Goal: Information Seeking & Learning: Learn about a topic

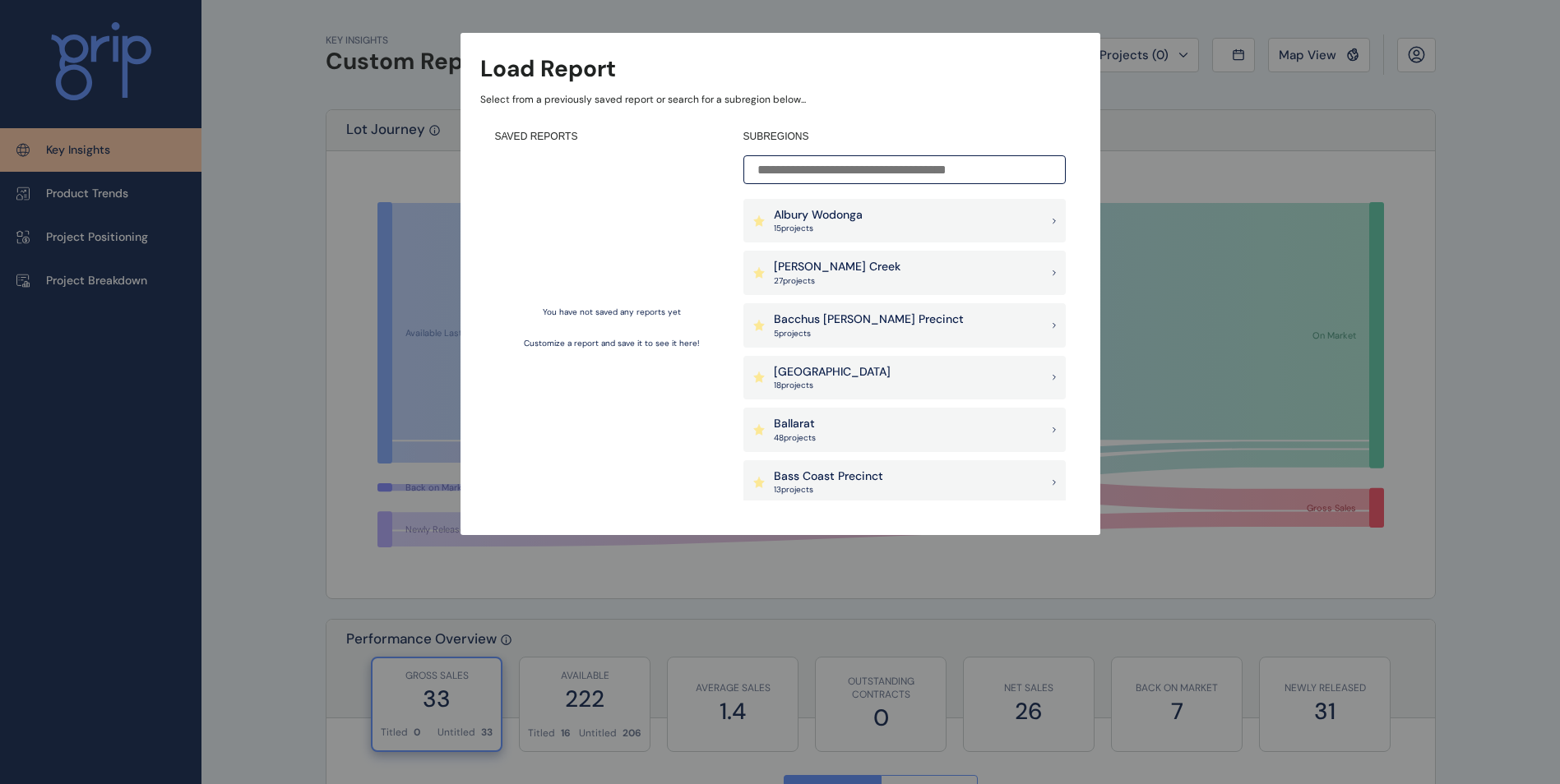
click at [839, 169] on input at bounding box center [905, 170] width 323 height 28
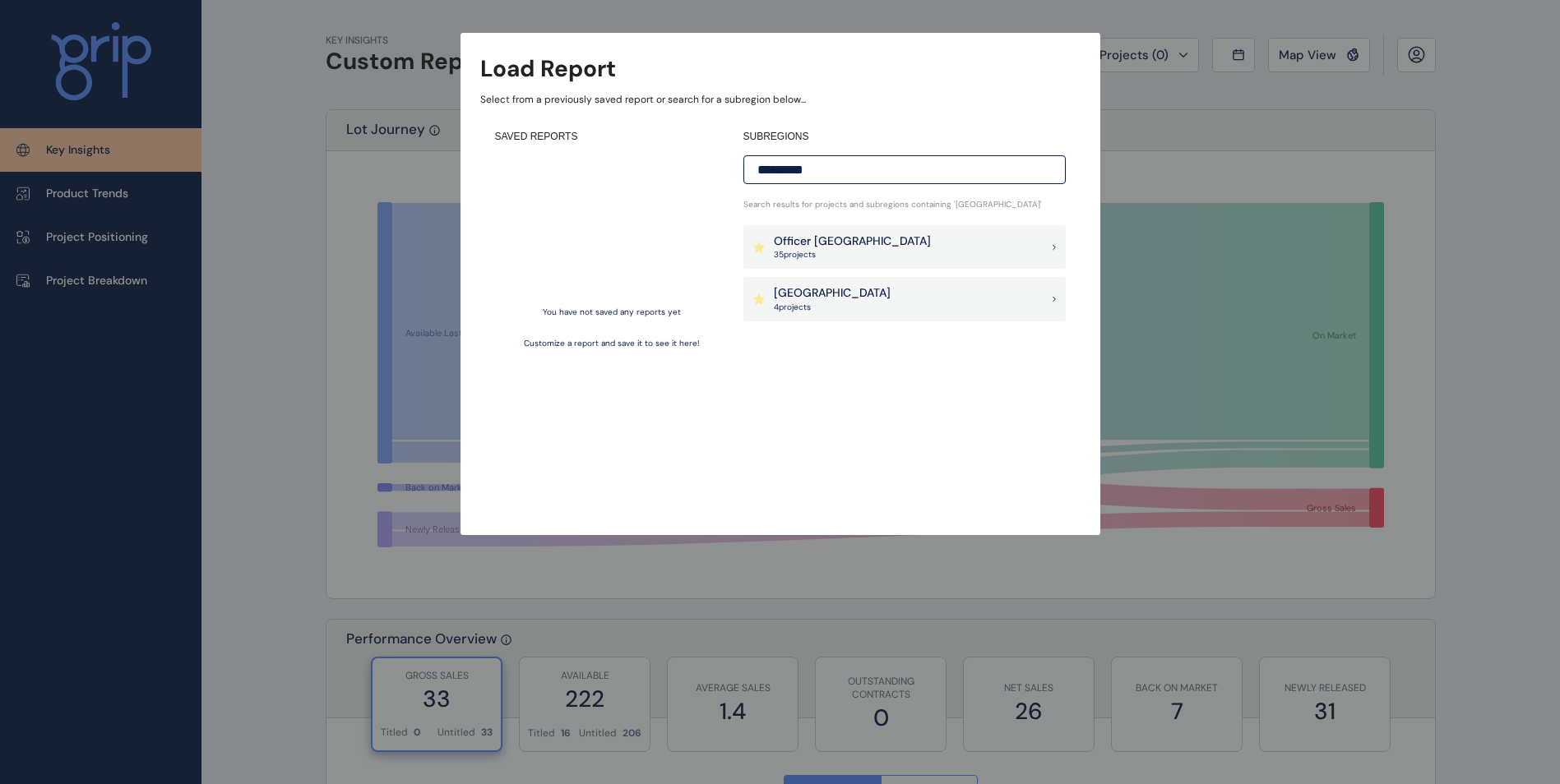
type input "********"
drag, startPoint x: 901, startPoint y: 297, endPoint x: 884, endPoint y: 341, distance: 47.2
click at [902, 297] on div "Pakenham East 4 project s" at bounding box center [905, 299] width 323 height 45
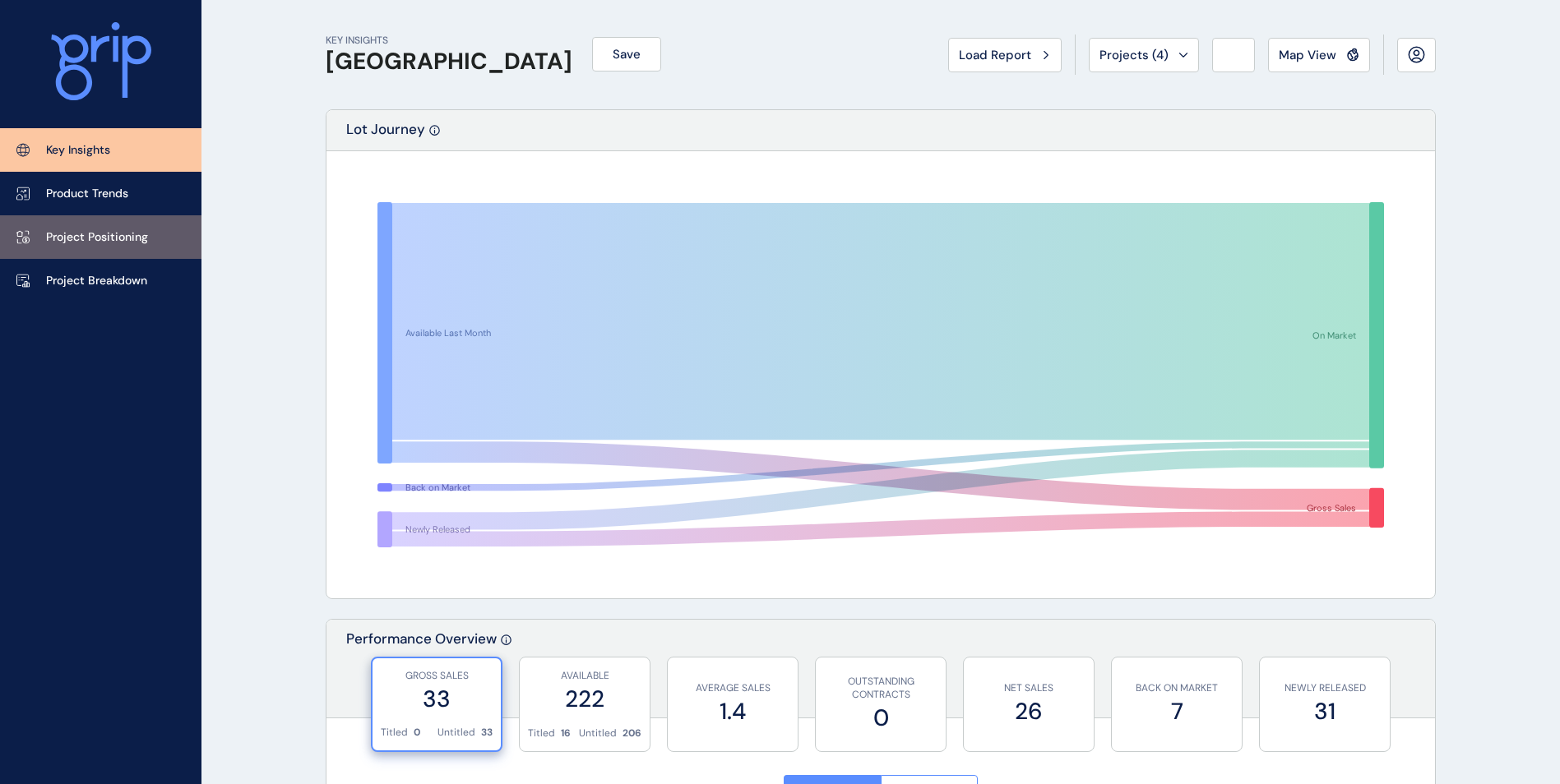
click at [101, 246] on link "Project Positioning" at bounding box center [101, 237] width 201 height 44
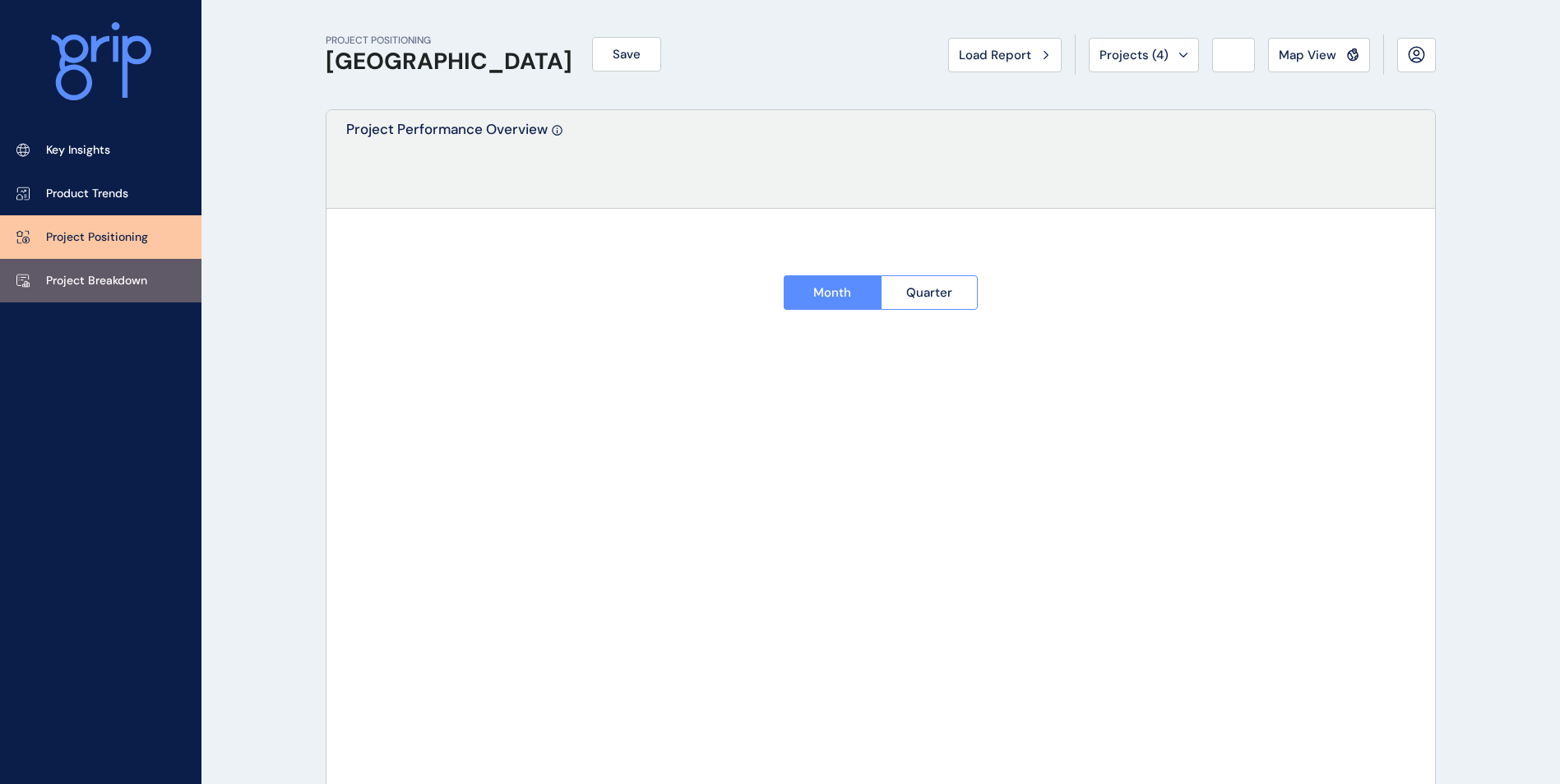
click at [104, 278] on p "Project Breakdown" at bounding box center [97, 281] width 102 height 16
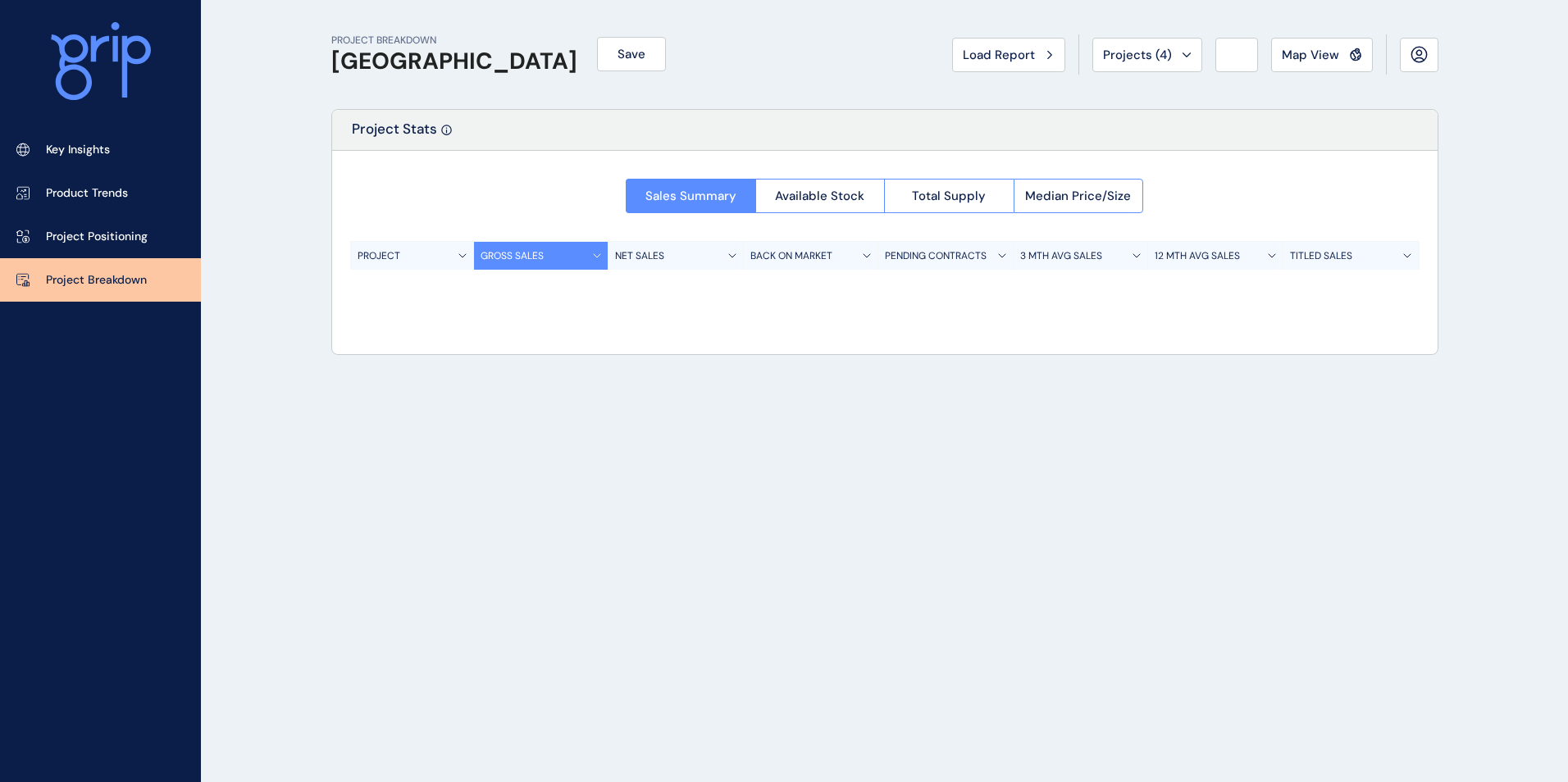
click at [651, 286] on div "Project Stats Sales Summary Available Stock Total Supply Median Price/Size PROJ…" at bounding box center [885, 232] width 1107 height 246
click at [795, 191] on span "Available Stock" at bounding box center [820, 196] width 89 height 16
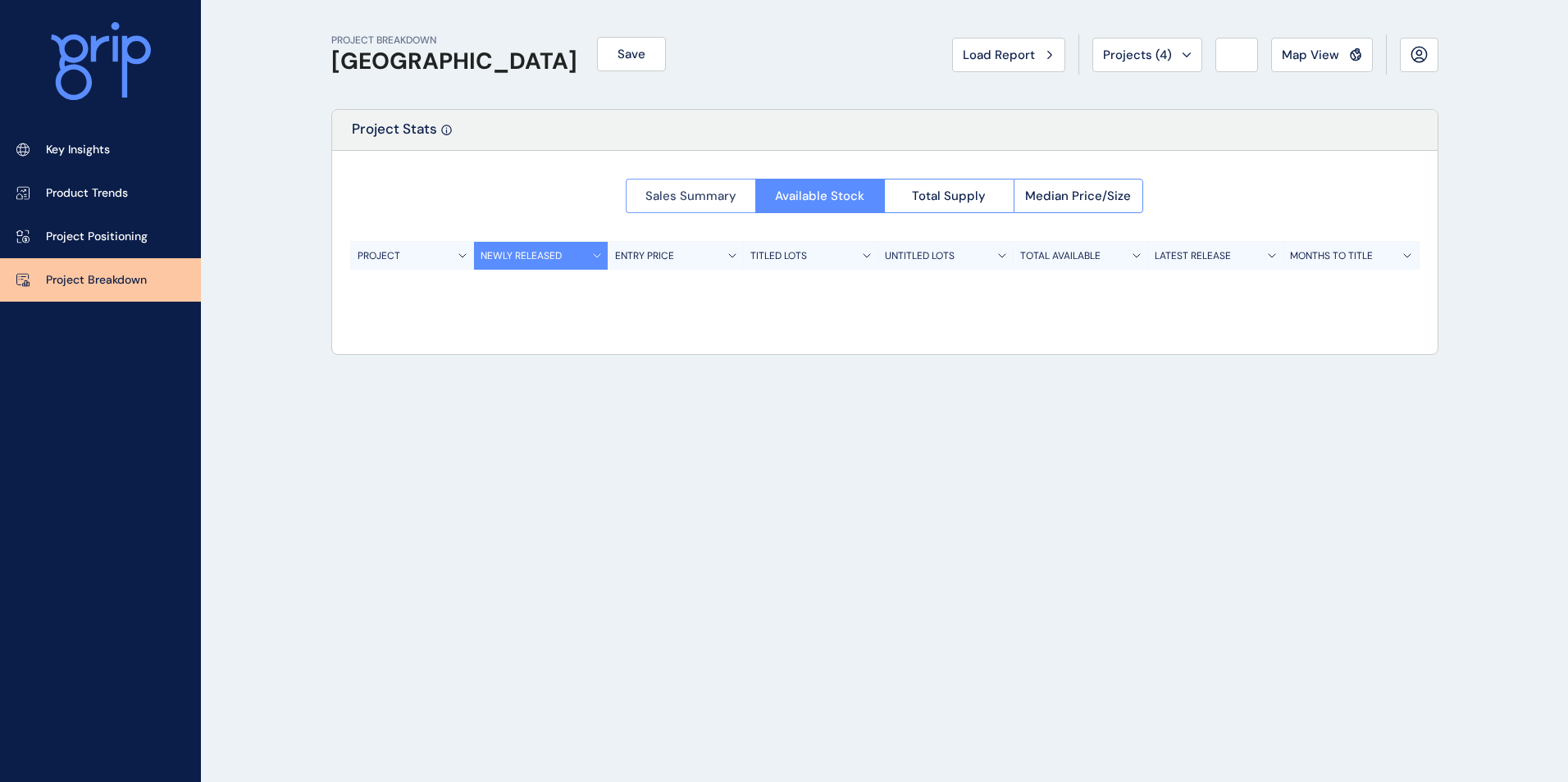
drag, startPoint x: 651, startPoint y: 192, endPoint x: 664, endPoint y: 197, distance: 13.9
click at [651, 193] on span "Sales Summary" at bounding box center [691, 196] width 91 height 16
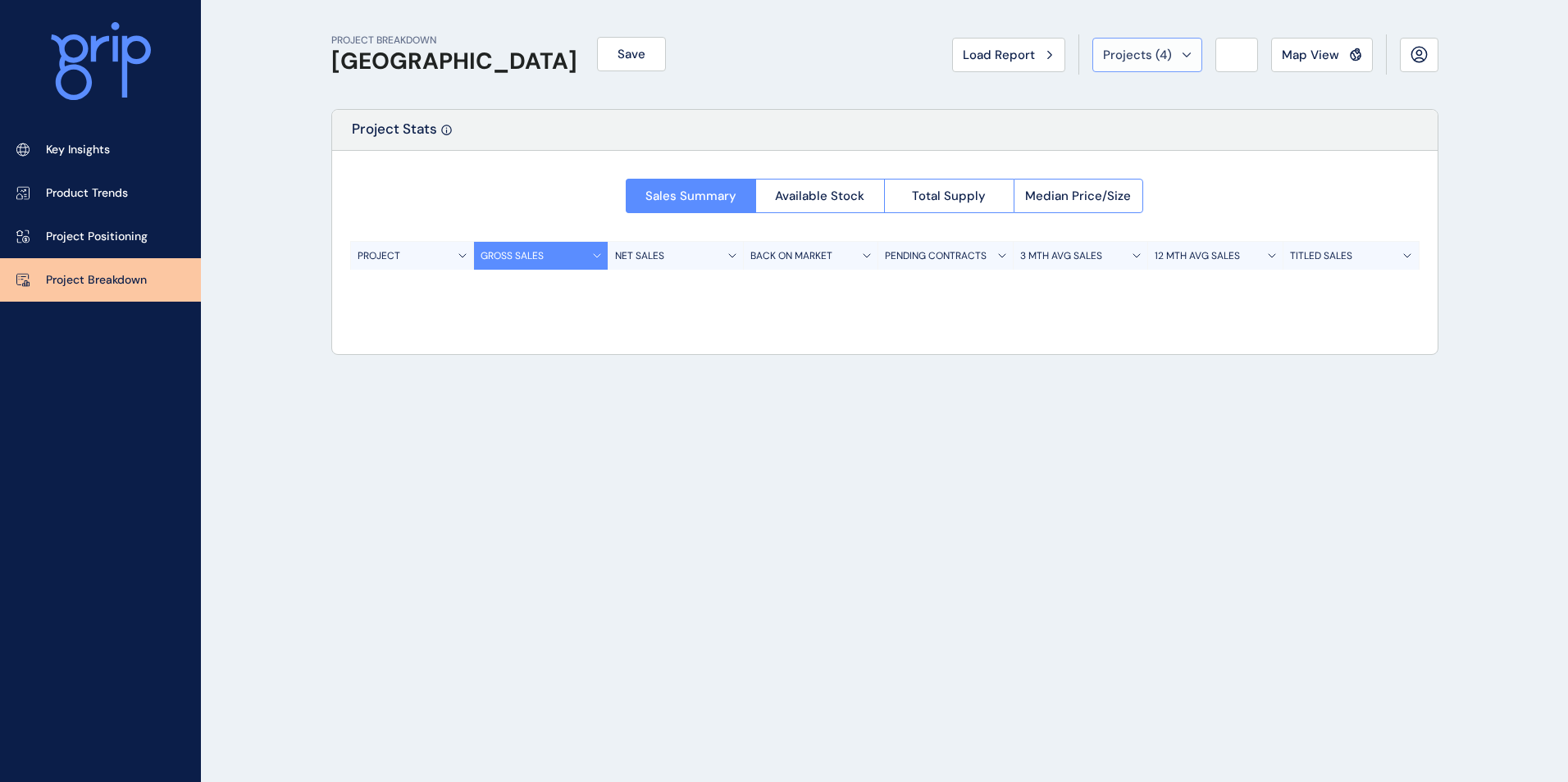
click at [1189, 43] on button "Projects ( 4 )" at bounding box center [1147, 55] width 110 height 34
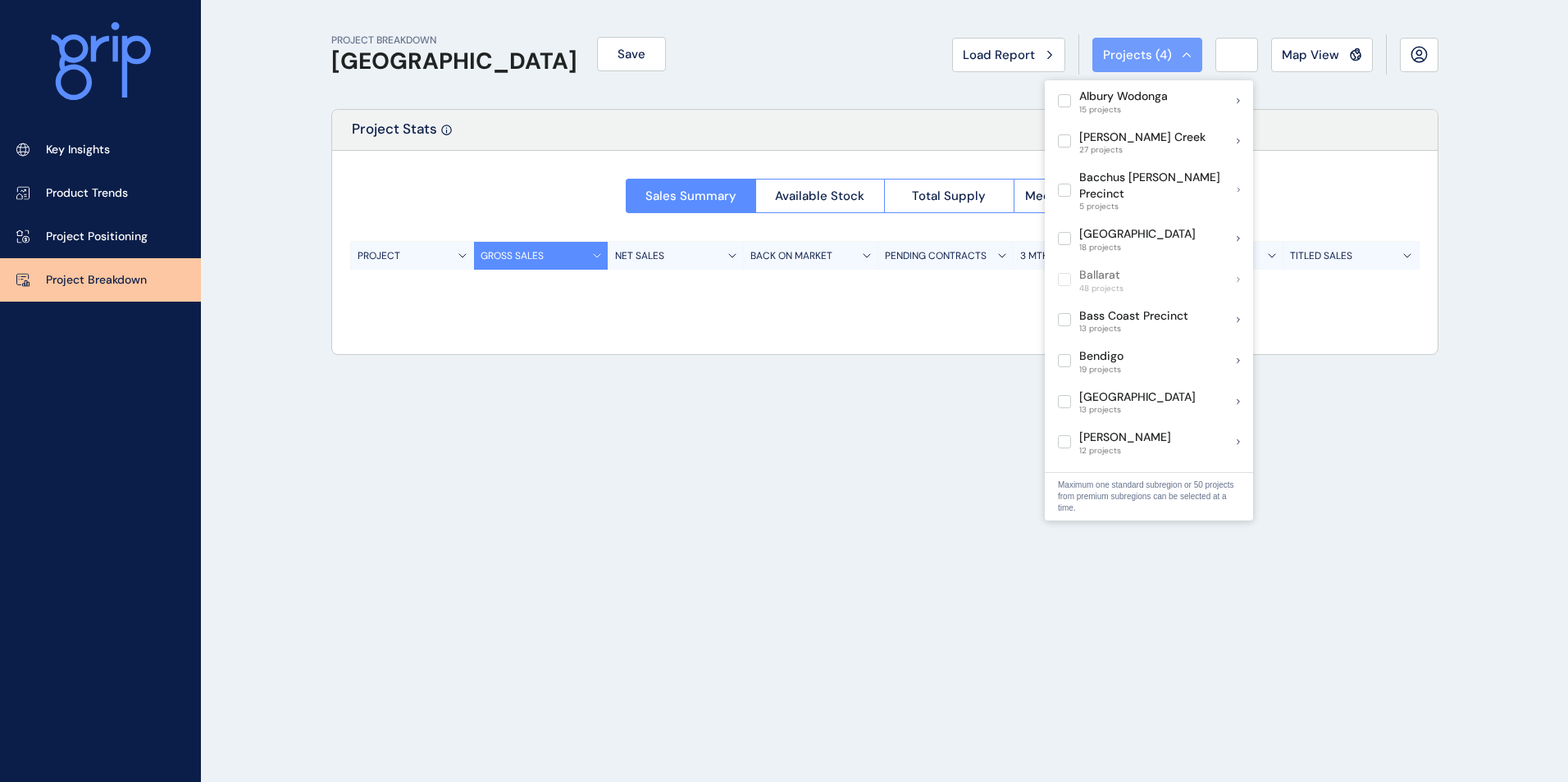
click at [1187, 46] on div "Projects ( 4 )" at bounding box center [1147, 54] width 88 height 16
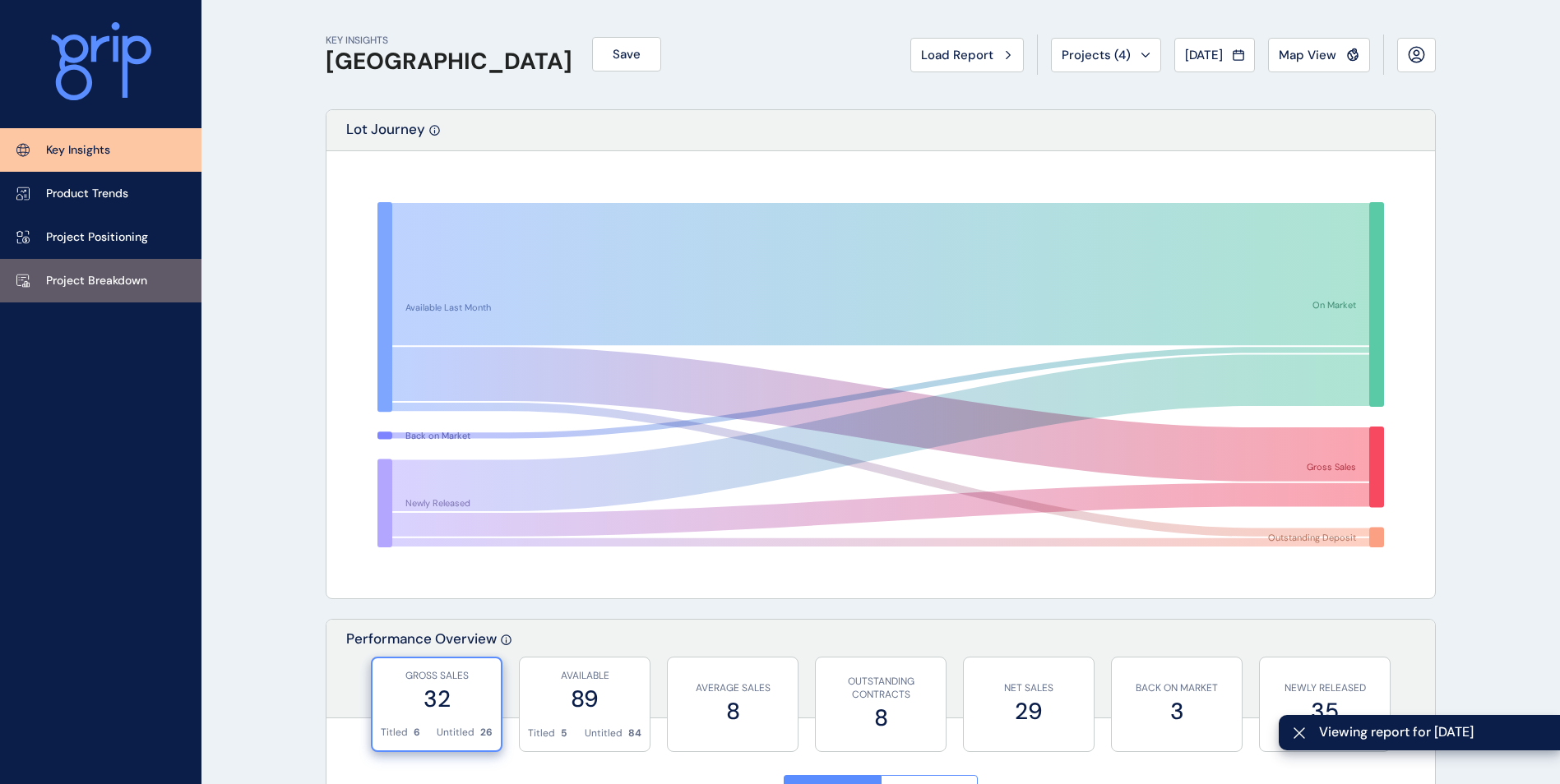
click at [101, 289] on link "Project Breakdown" at bounding box center [101, 281] width 201 height 44
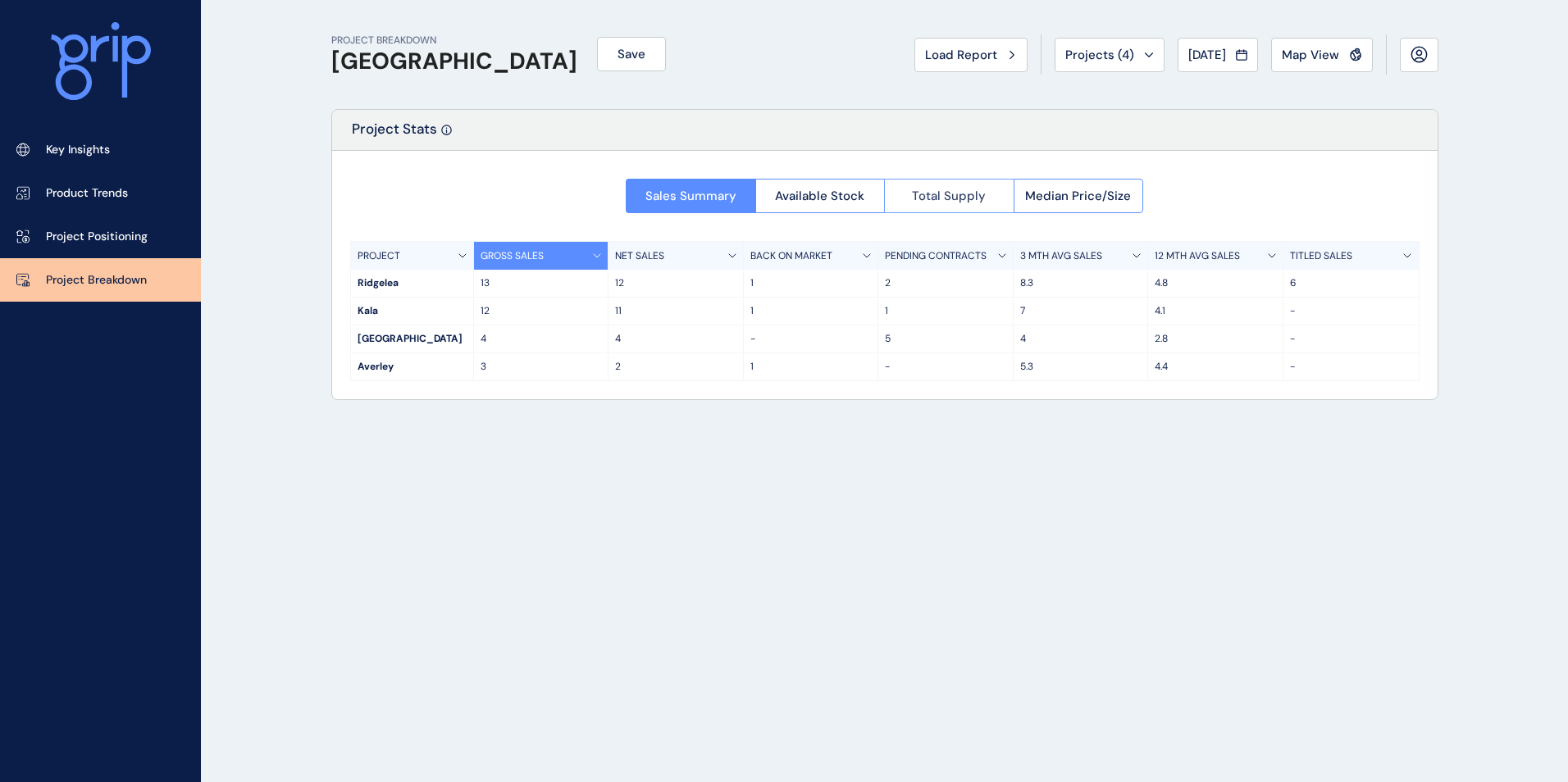
click at [969, 191] on span "Total Supply" at bounding box center [948, 196] width 74 height 16
